Goal: Find specific page/section: Find specific page/section

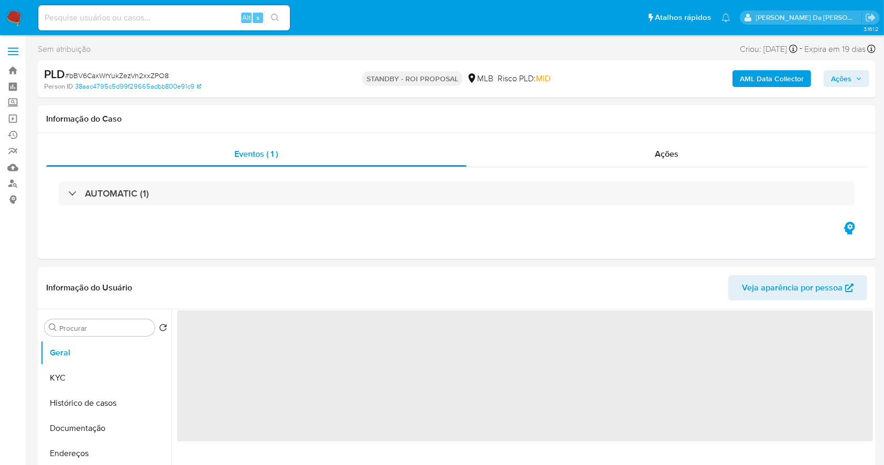
select select "10"
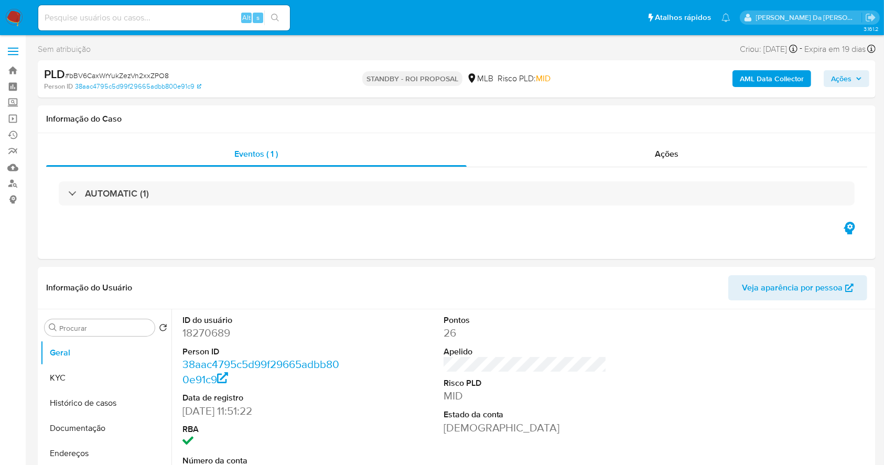
click at [173, 25] on div "Alt s" at bounding box center [164, 17] width 252 height 25
click at [172, 17] on input at bounding box center [164, 18] width 252 height 14
paste input "7lmURFcCmQqXhhbWcdXhbVdI"
type input "7lmURFcCmQqXhhbWcdXhbVdI"
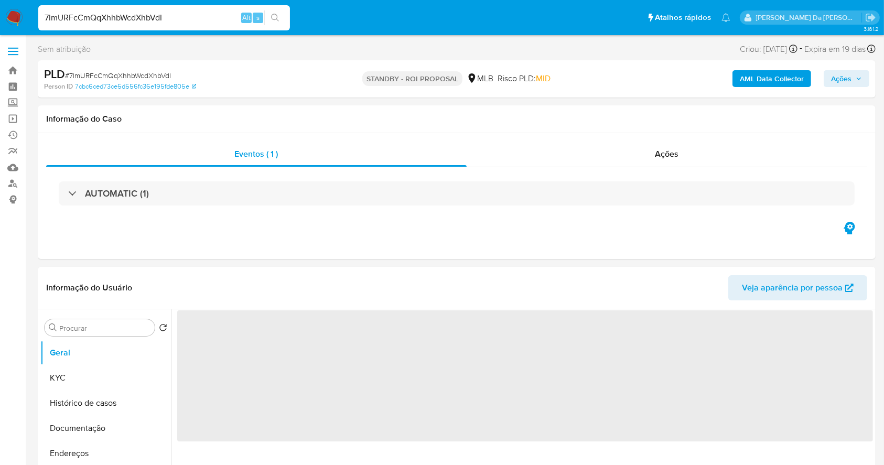
select select "10"
